Goal: Information Seeking & Learning: Find specific page/section

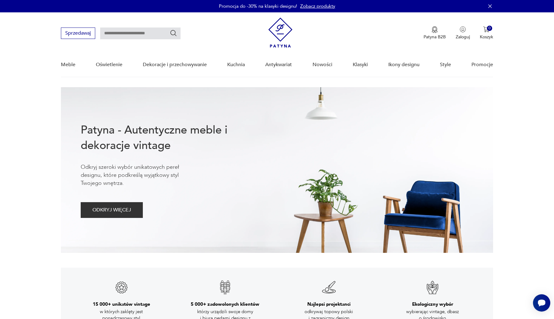
click at [120, 37] on input "text" at bounding box center [140, 34] width 80 height 12
paste input "**********"
type input "**********"
